Goal: Check status: Check status

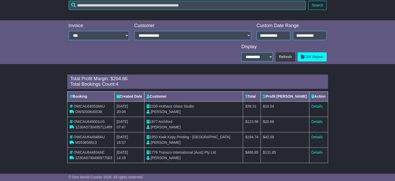
scroll to position [39, 0]
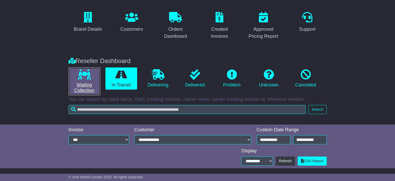
click at [88, 77] on icon at bounding box center [84, 74] width 13 height 10
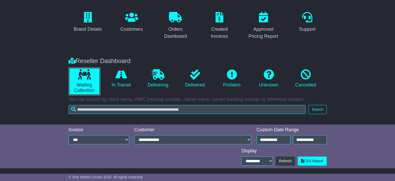
scroll to position [55, 0]
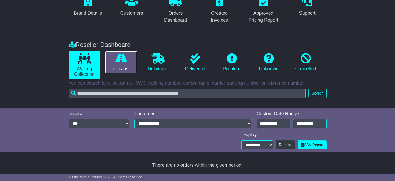
click at [125, 59] on icon at bounding box center [121, 58] width 12 height 10
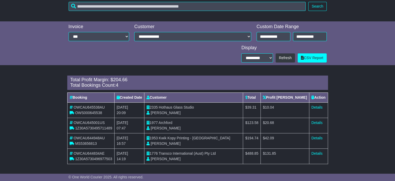
scroll to position [143, 0]
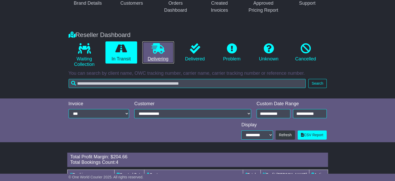
click at [149, 51] on link "Delivering" at bounding box center [158, 52] width 32 height 22
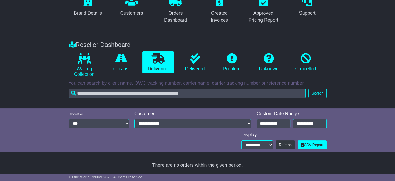
click at [193, 45] on div "Reseller Dashboard" at bounding box center [197, 45] width 263 height 8
click at [193, 63] on icon at bounding box center [195, 58] width 10 height 10
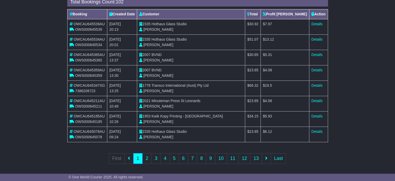
scroll to position [227, 0]
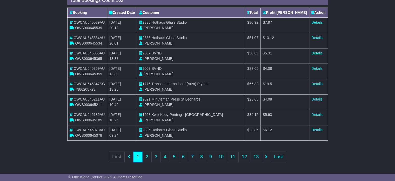
click at [40, 147] on div "Loading... There are no orders within the given period. Total Profit Margin: $ …" at bounding box center [197, 79] width 395 height 183
click at [314, 84] on link "Details" at bounding box center [317, 84] width 11 height 4
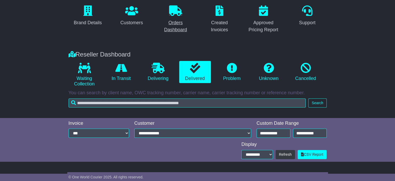
scroll to position [0, 0]
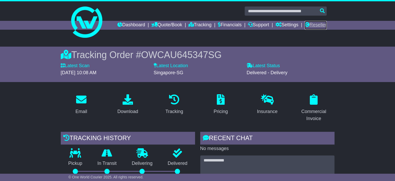
click at [316, 26] on link "Reseller" at bounding box center [316, 25] width 22 height 9
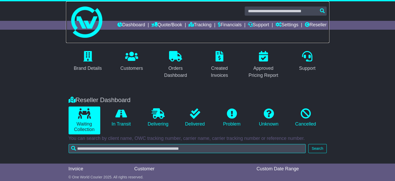
click at [131, 42] on link at bounding box center [197, 22] width 263 height 42
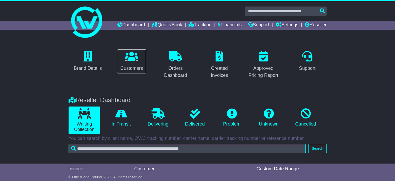
click at [132, 55] on icon at bounding box center [131, 56] width 13 height 10
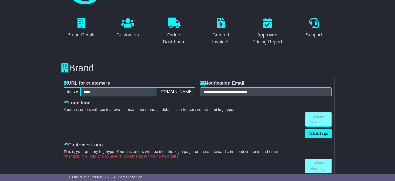
scroll to position [141, 0]
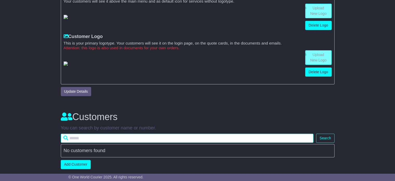
click at [107, 141] on input "text" at bounding box center [187, 137] width 253 height 9
paste input "**********"
type input "**********"
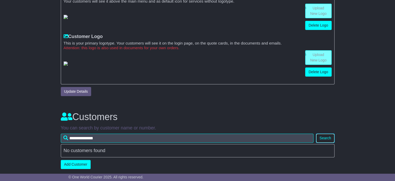
click at [329, 138] on button "Search" at bounding box center [325, 137] width 18 height 9
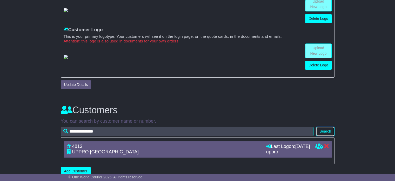
scroll to position [155, 0]
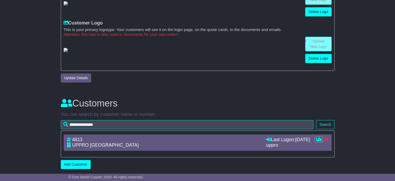
click at [319, 137] on icon at bounding box center [319, 139] width 8 height 5
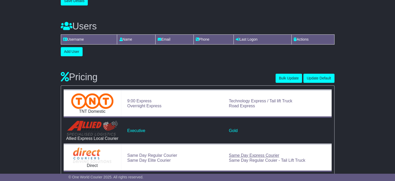
scroll to position [54, 0]
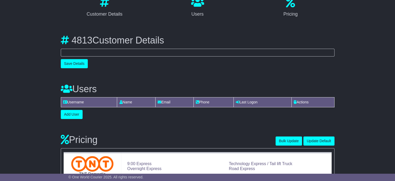
select select "**********"
select select "**"
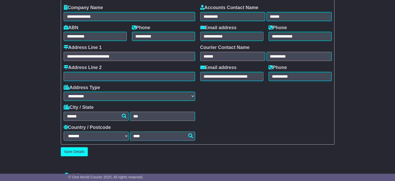
scroll to position [208, 0]
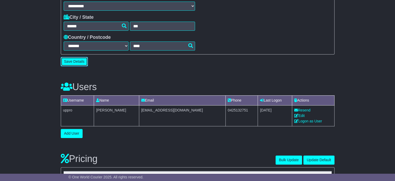
click at [75, 59] on button "Save Details" at bounding box center [74, 61] width 27 height 9
click at [226, 108] on td "0425132751" at bounding box center [242, 115] width 32 height 21
click at [207, 134] on div "Users Username Name Email Phone Last Logon Actions uppro [PERSON_NAME] [EMAIL_A…" at bounding box center [197, 106] width 279 height 64
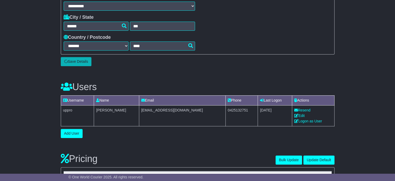
click at [211, 134] on div "Users Username Name Email Phone Last Logon Actions uppro [PERSON_NAME] [EMAIL_A…" at bounding box center [197, 106] width 279 height 64
click at [226, 110] on td "0425132751" at bounding box center [242, 115] width 32 height 21
copy tr "0425132751"
